Goal: Information Seeking & Learning: Understand process/instructions

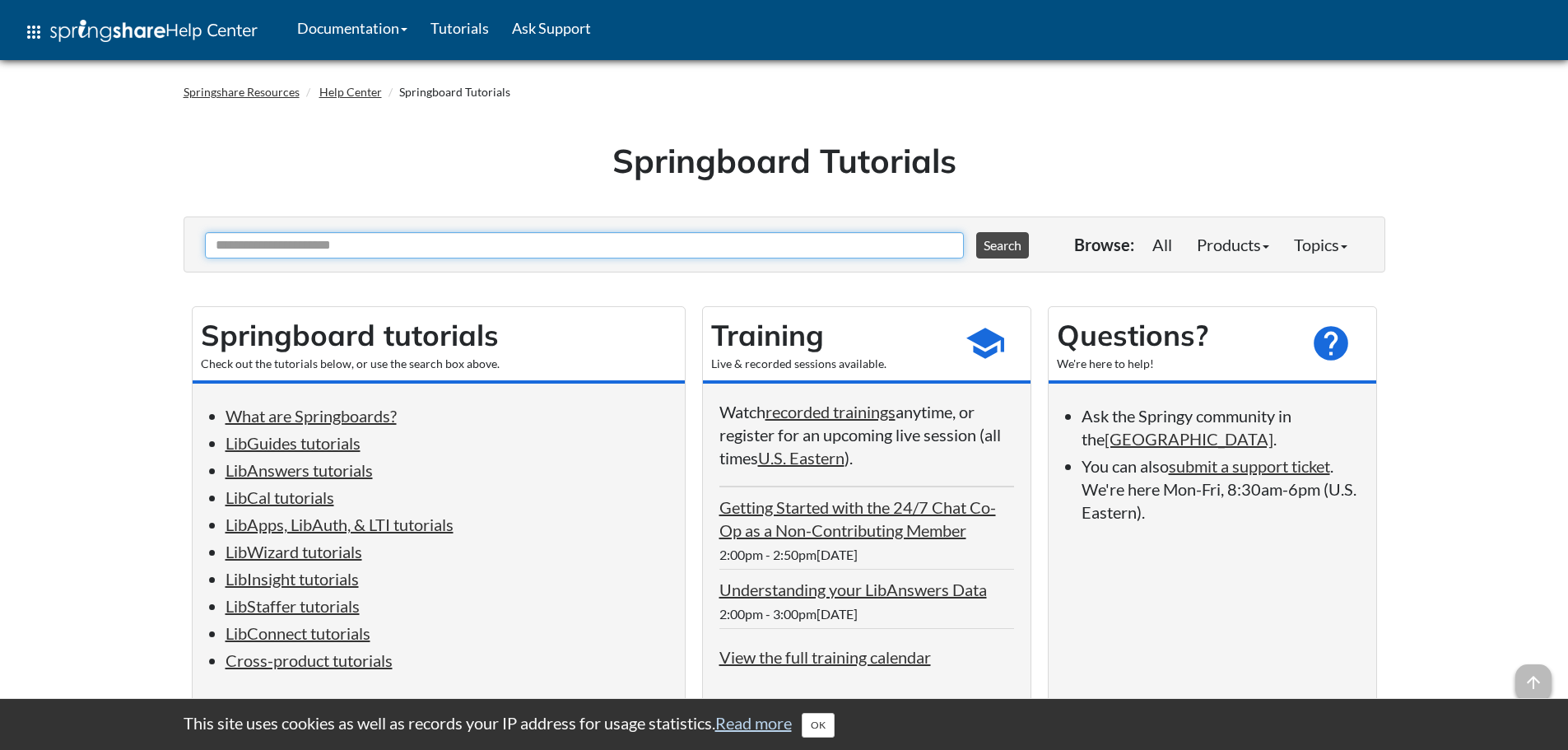
click at [649, 250] on input "Ask Another Question" at bounding box center [585, 245] width 759 height 27
click at [287, 586] on link "LibInsight tutorials" at bounding box center [292, 579] width 133 height 20
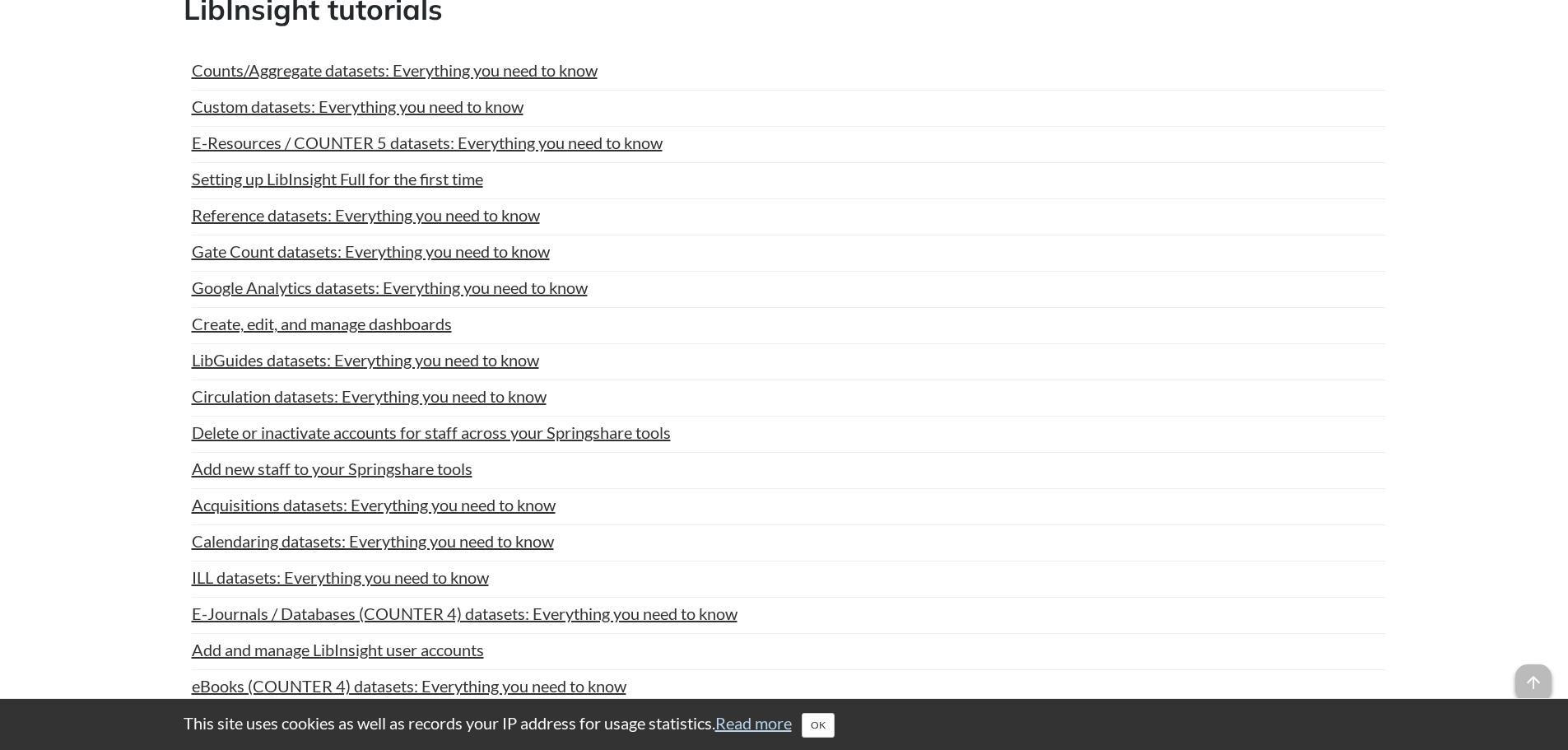
scroll to position [5840, 0]
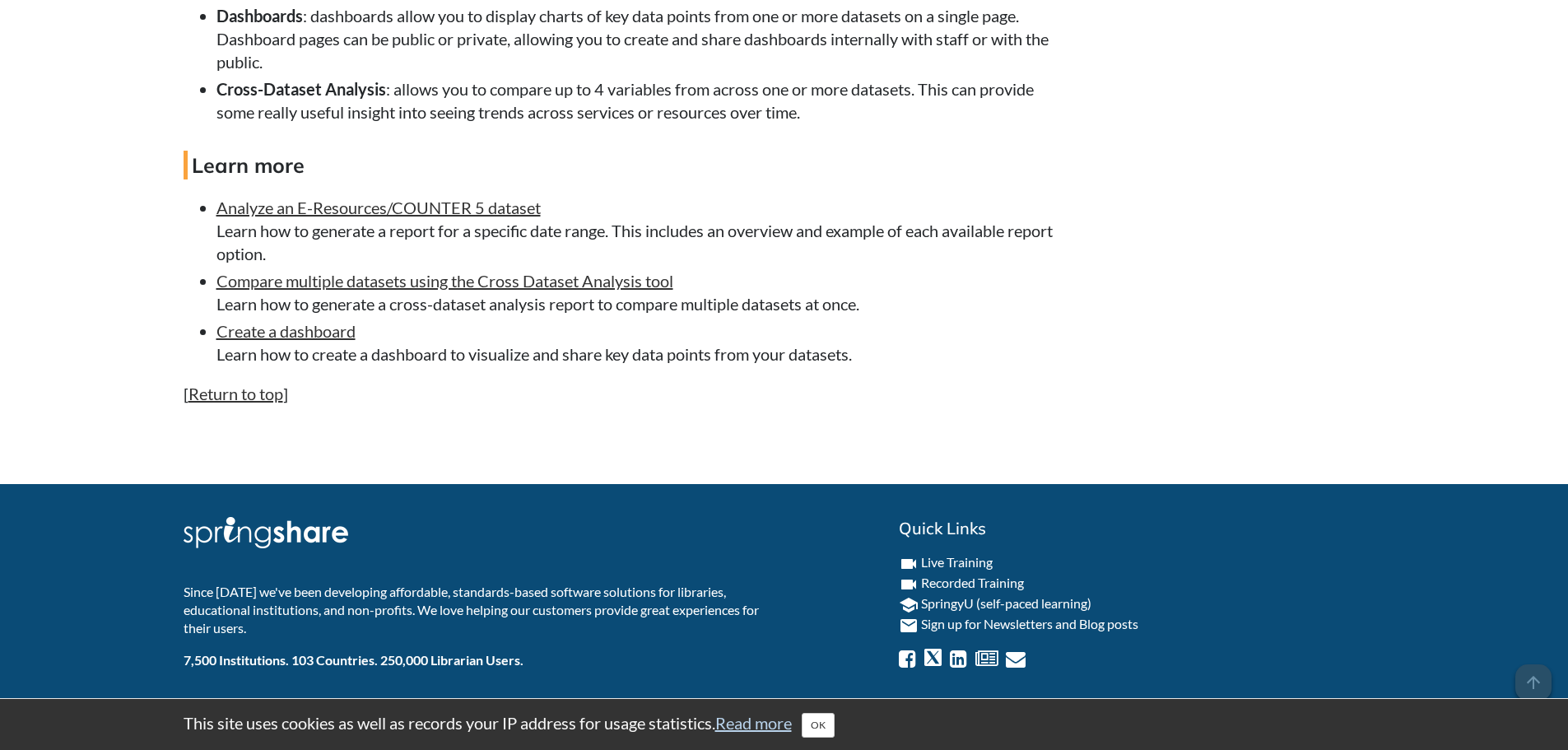
scroll to position [7700, 0]
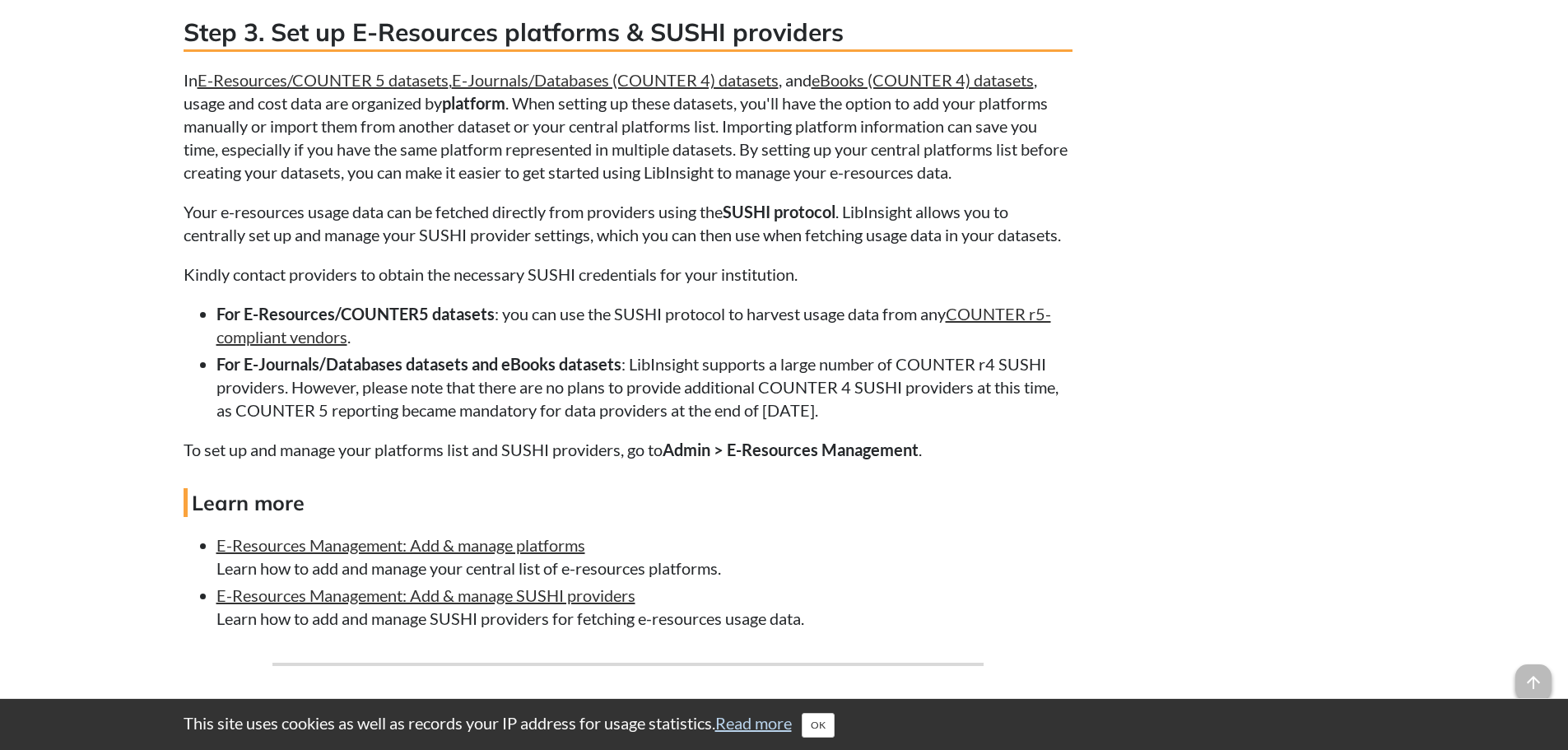
scroll to position [1812, 0]
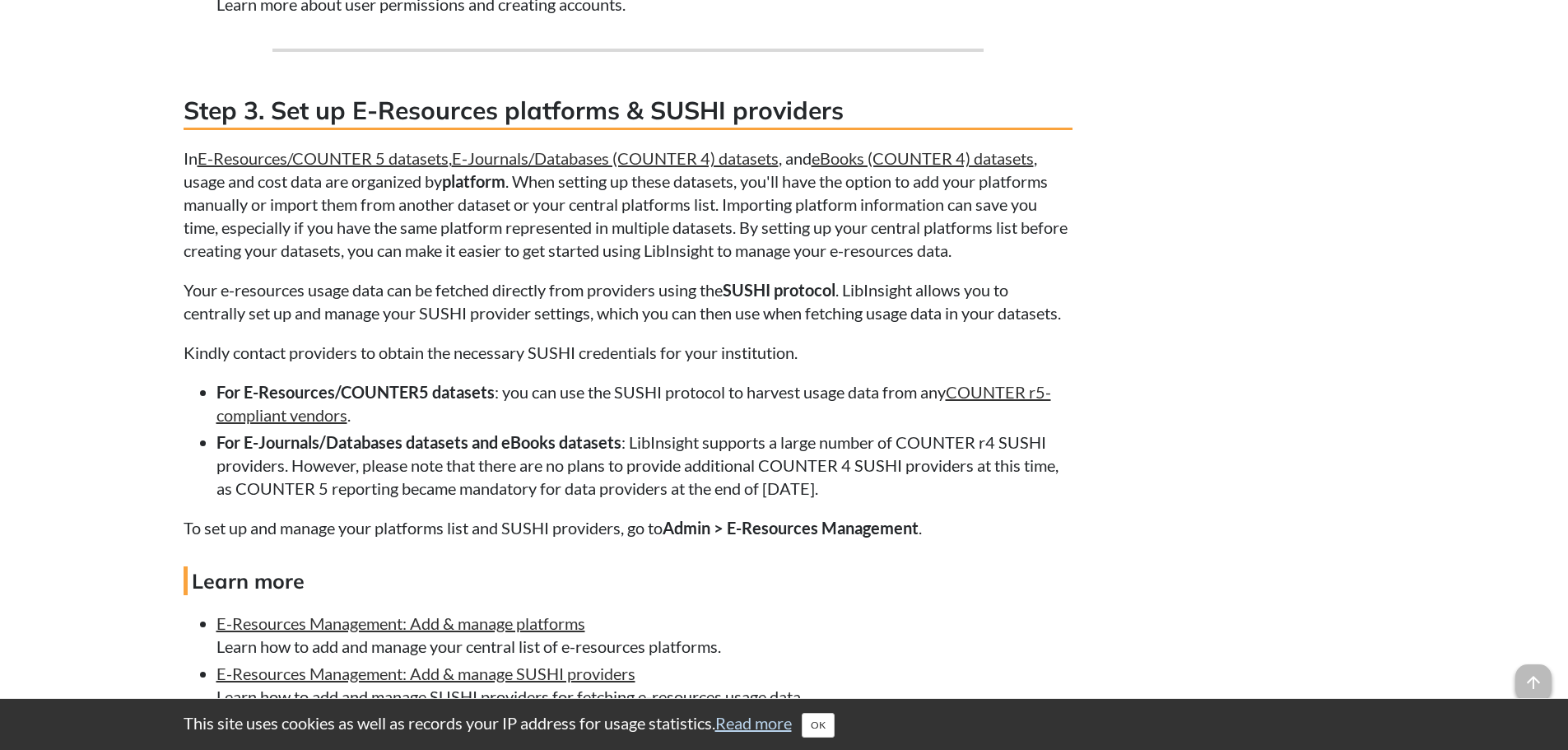
click at [688, 131] on h3 "Step 3. Set up E-Resources platforms & SUSHI providers" at bounding box center [628, 112] width 889 height 37
click at [686, 131] on h3 "Step 3. Set up E-Resources platforms & SUSHI providers" at bounding box center [628, 112] width 889 height 37
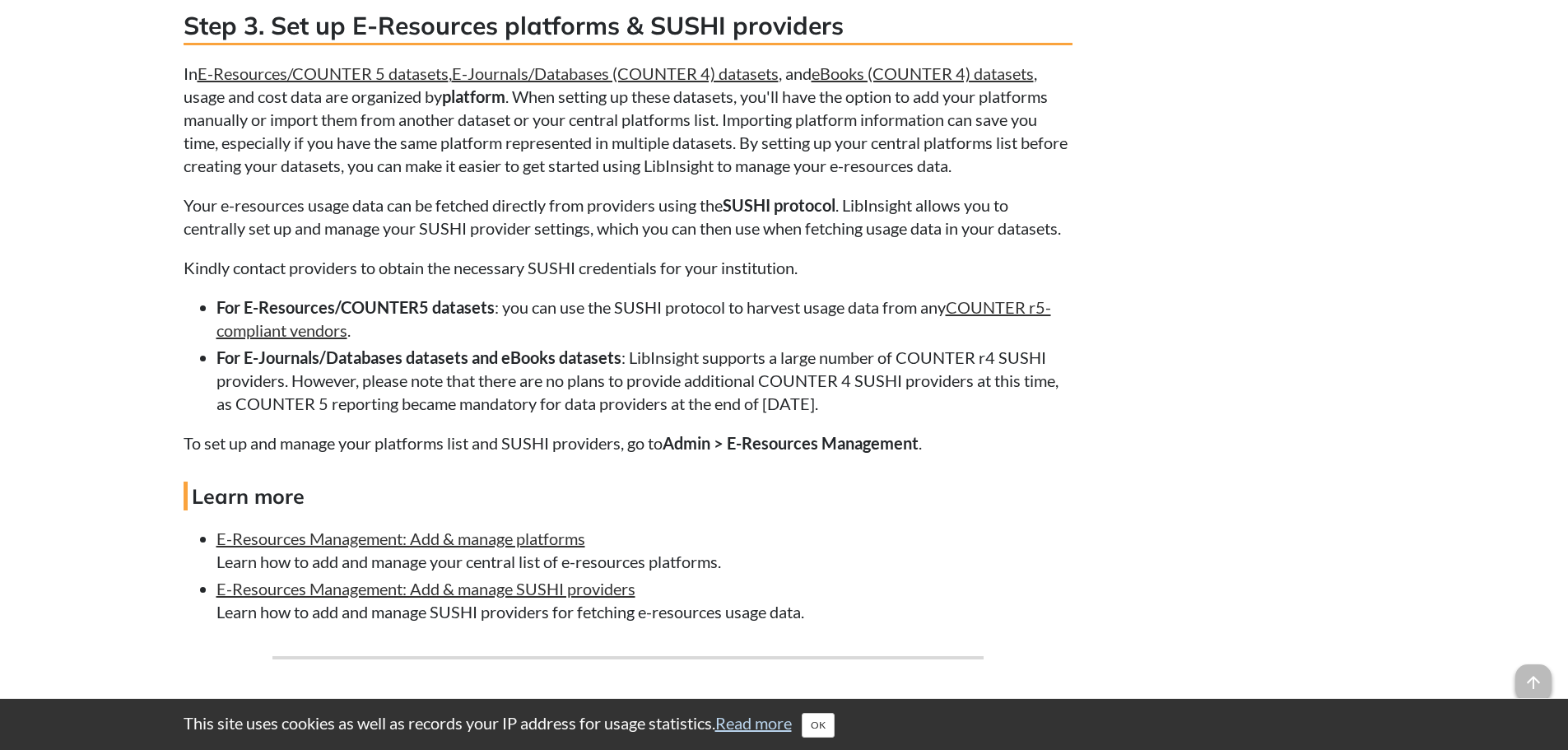
scroll to position [1977, 0]
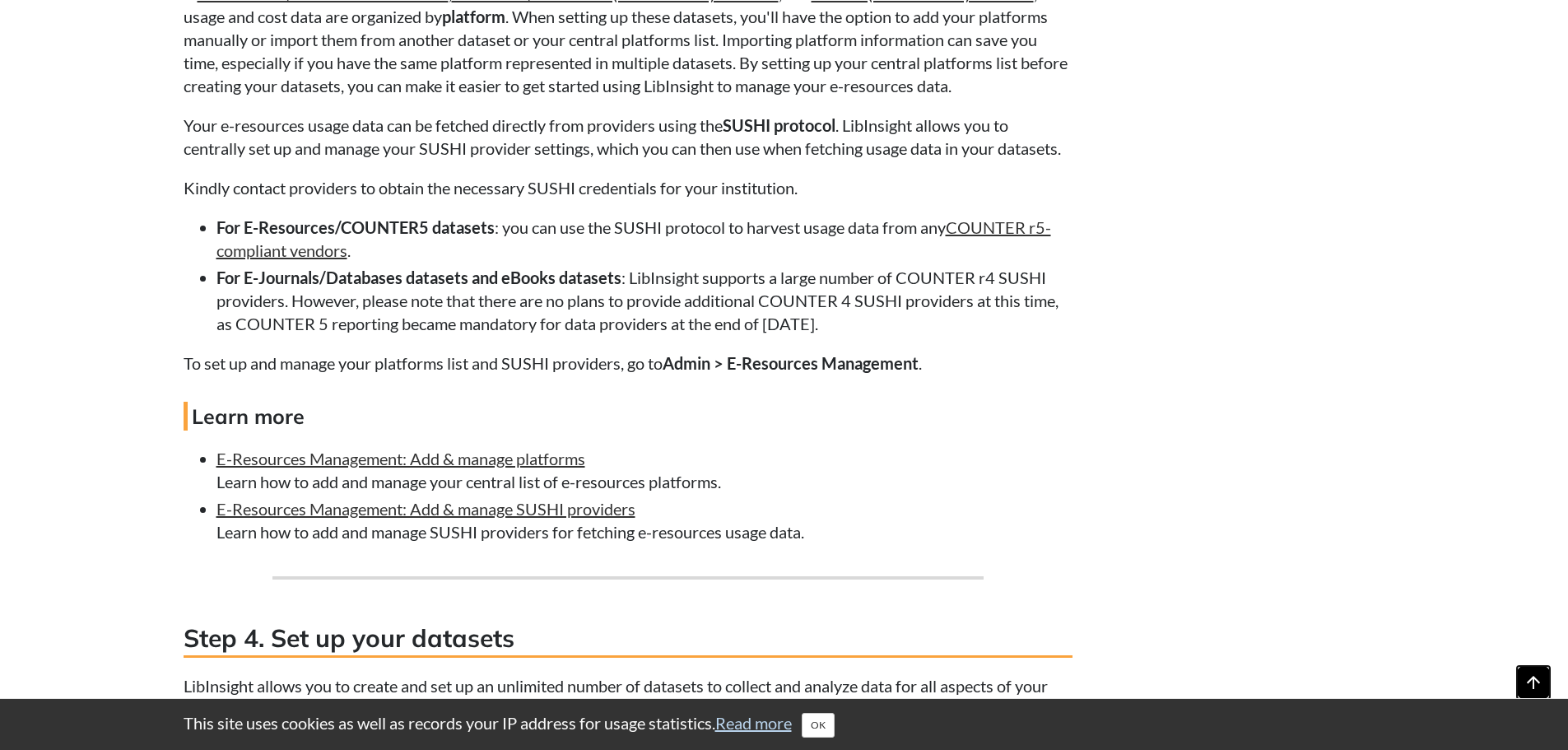
click at [1532, 685] on span "arrow_upward" at bounding box center [1534, 682] width 36 height 36
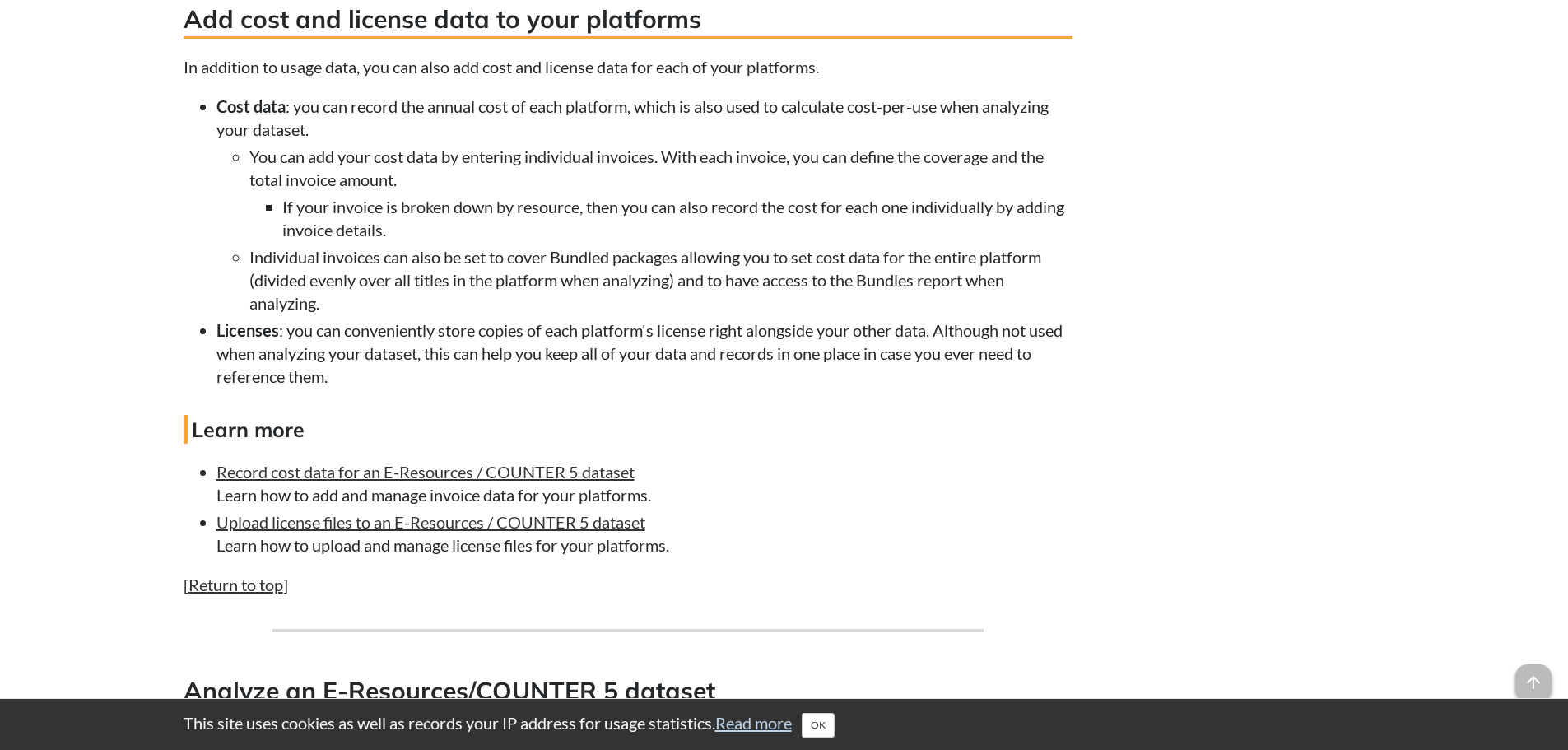
scroll to position [5641, 0]
